Goal: Task Accomplishment & Management: Manage account settings

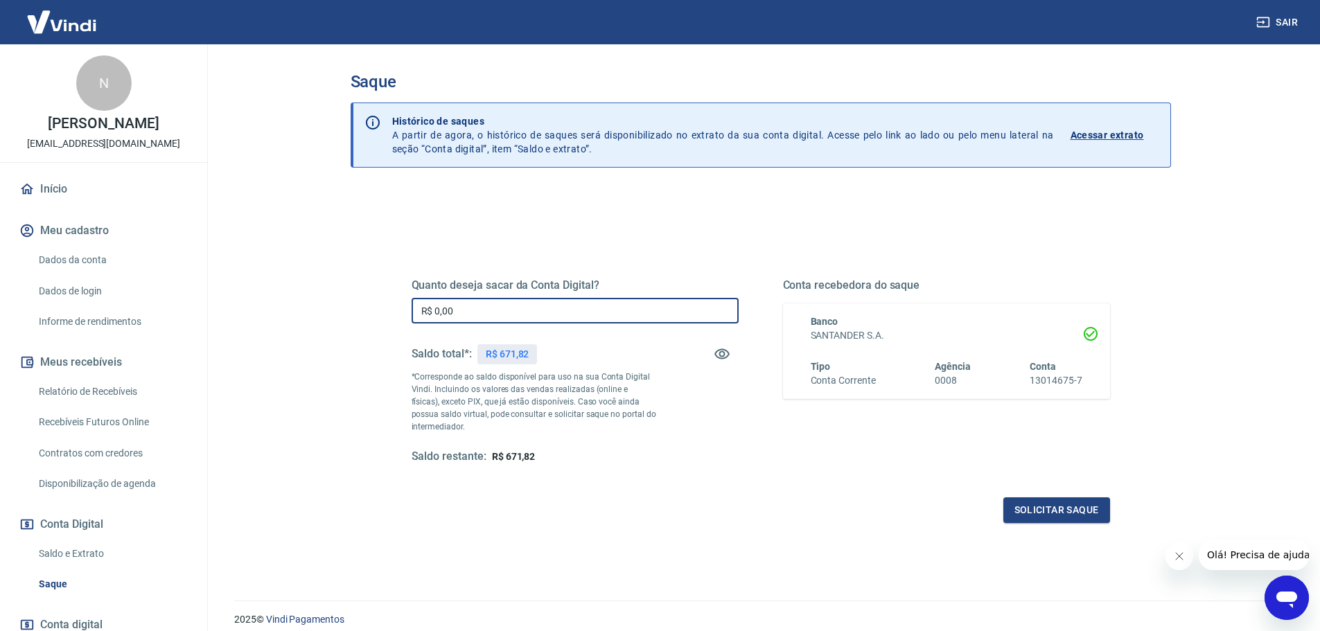
click at [483, 309] on input "R$ 0,00" at bounding box center [575, 311] width 327 height 26
type input "R$ 671,00"
click at [1052, 510] on button "Solicitar saque" at bounding box center [1056, 511] width 107 height 26
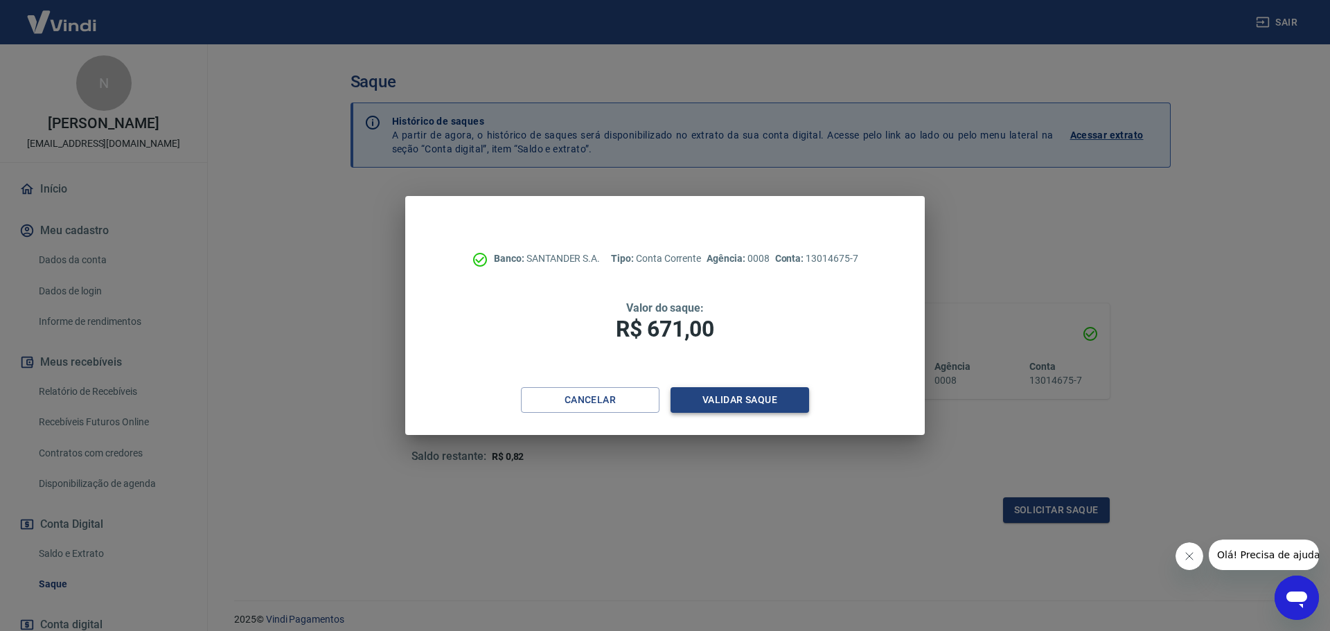
click at [715, 395] on button "Validar saque" at bounding box center [740, 400] width 139 height 26
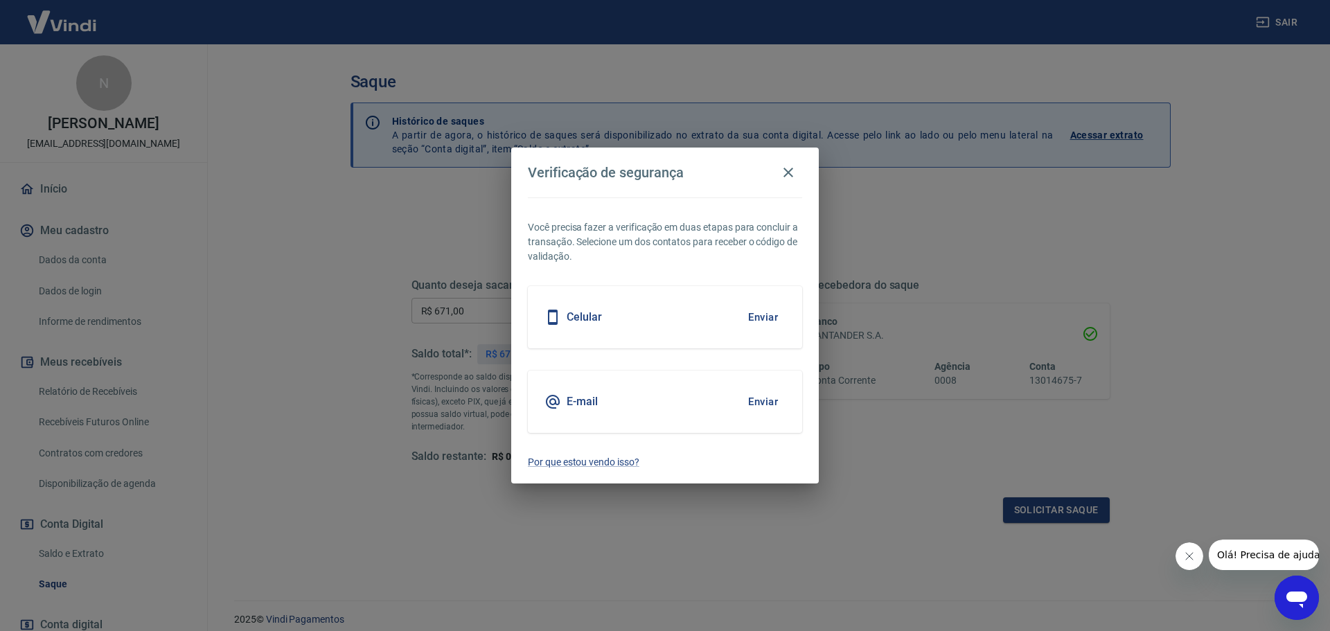
click at [762, 398] on button "Enviar" at bounding box center [763, 401] width 45 height 29
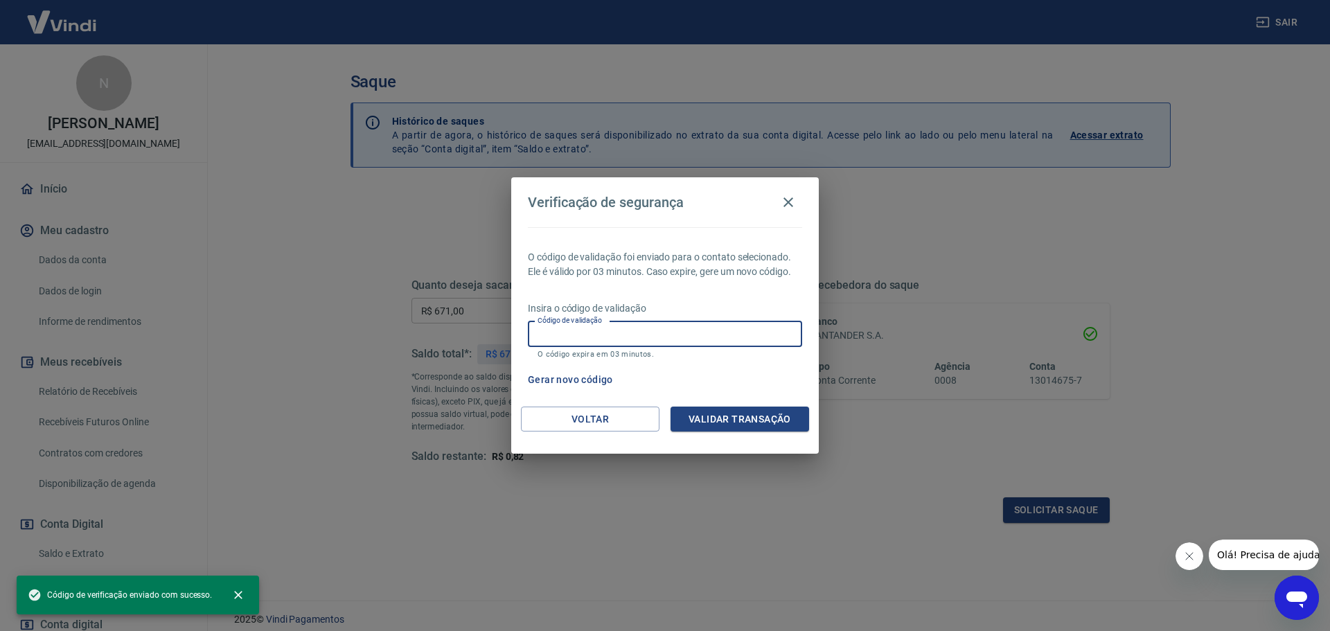
click at [579, 337] on input "Código de validação" at bounding box center [665, 335] width 274 height 26
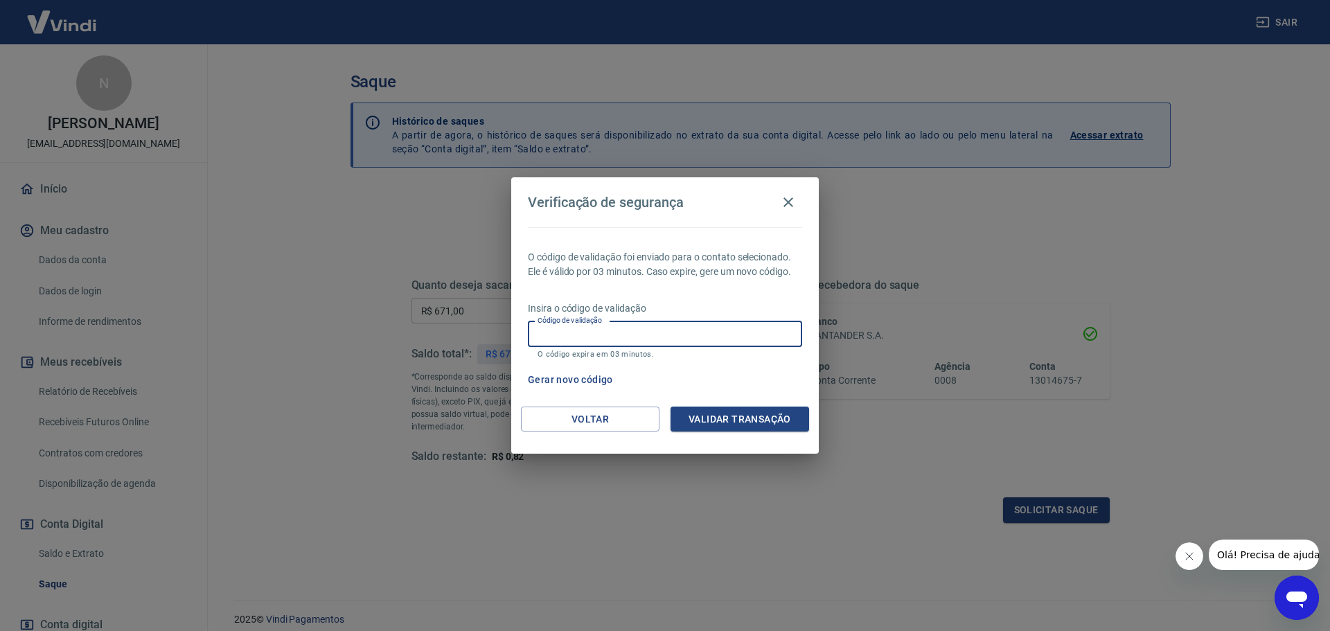
paste input "877801"
type input "877801"
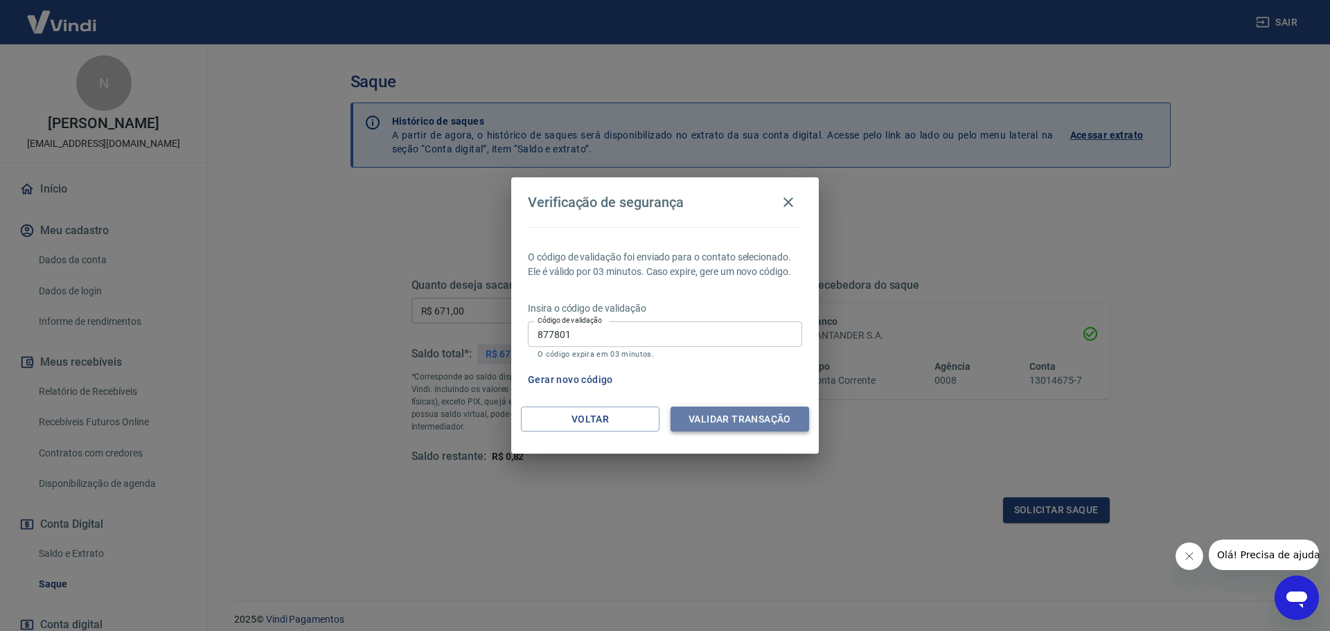
click at [718, 420] on button "Validar transação" at bounding box center [740, 420] width 139 height 26
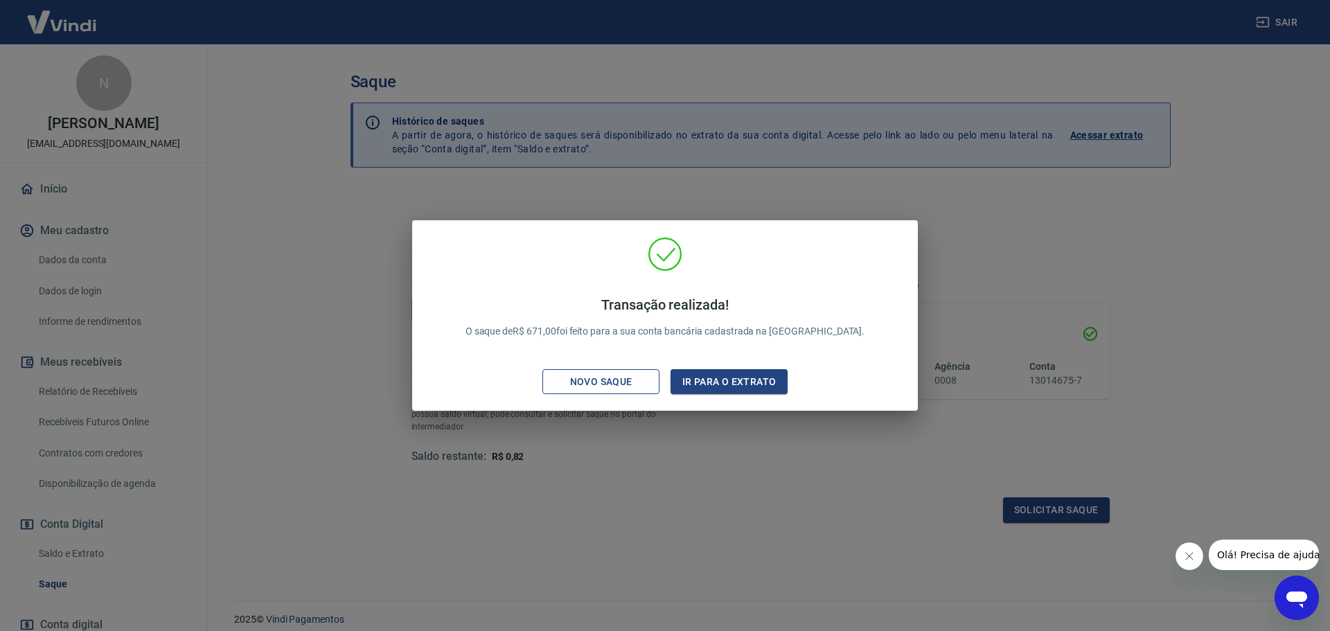
click at [586, 382] on div "Novo saque" at bounding box center [602, 381] width 96 height 17
